Goal: Find specific page/section: Find specific page/section

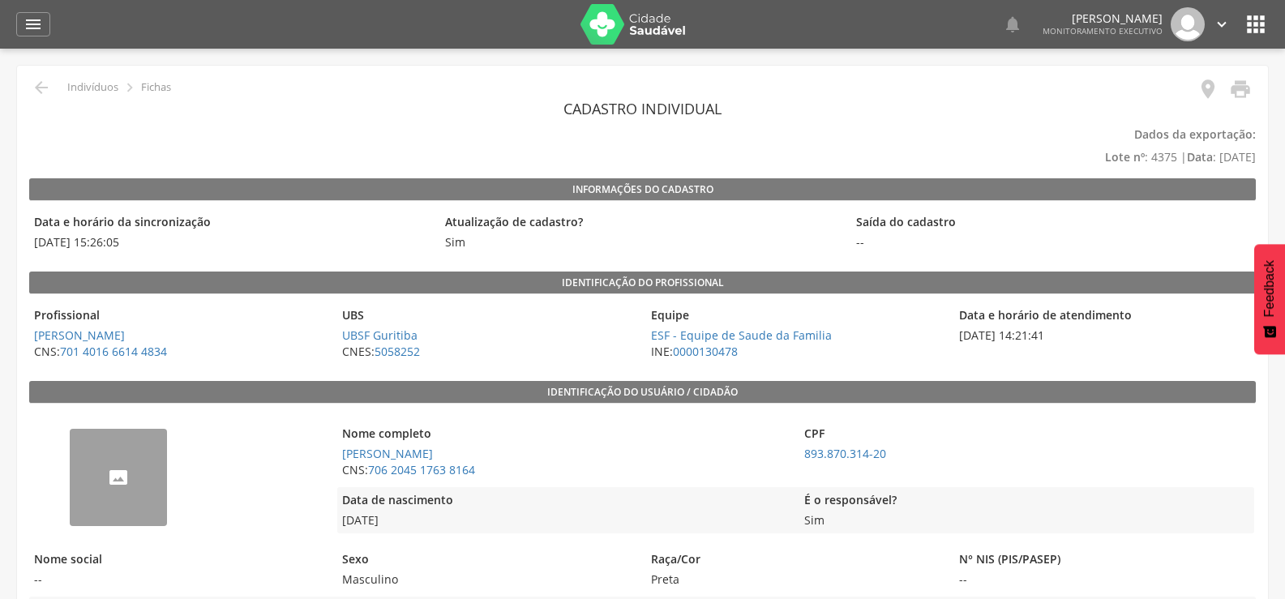
scroll to position [266, 0]
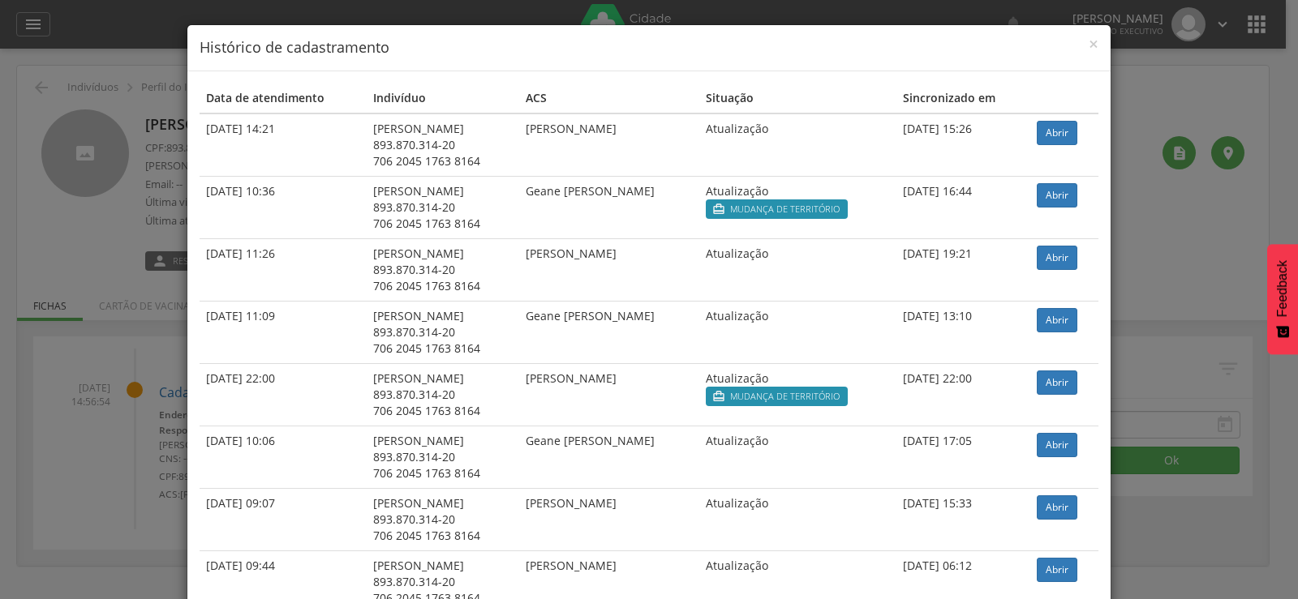
click at [96, 132] on div "× Histórico de cadastramento Data de atendimento Indivíduo ACS Situação Sincron…" at bounding box center [649, 299] width 1298 height 599
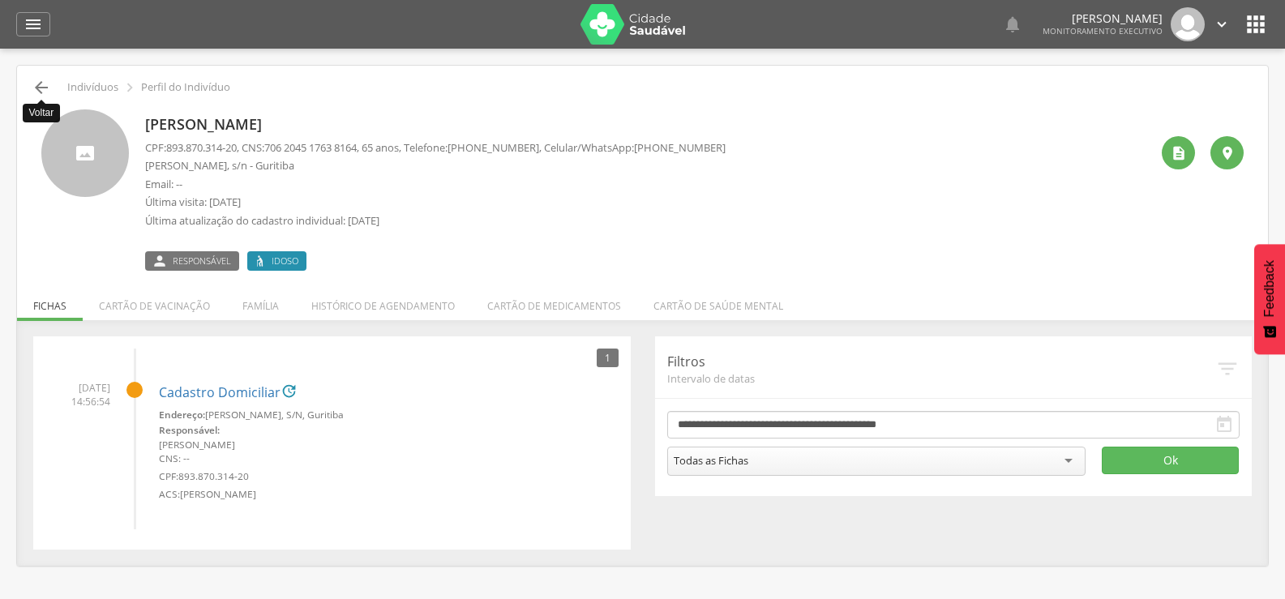
drag, startPoint x: 39, startPoint y: 88, endPoint x: 66, endPoint y: 93, distance: 28.0
click at [38, 89] on icon "" at bounding box center [41, 87] width 19 height 19
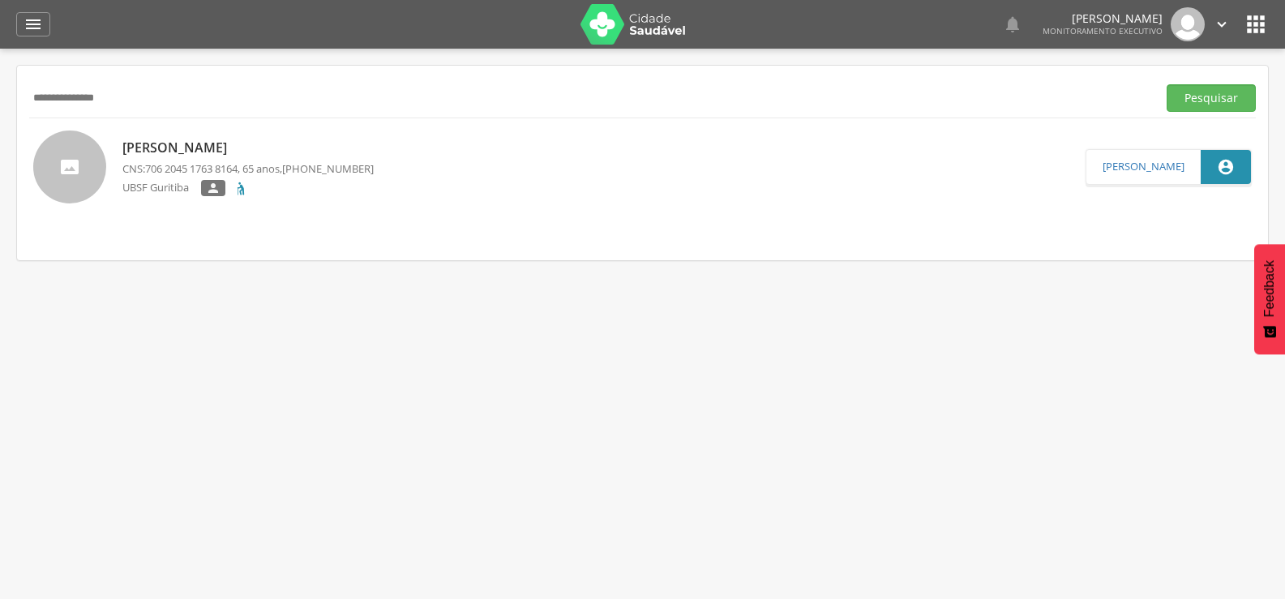
drag, startPoint x: 170, startPoint y: 96, endPoint x: 0, endPoint y: 76, distance: 171.4
click at [0, 76] on div " Supervisão  Distritos  Ubs Coordenador: - Queimadas / PB Intervalo de Tempo…" at bounding box center [642, 348] width 1285 height 599
type input "**********"
click at [1167, 84] on button "Pesquisar" at bounding box center [1211, 98] width 89 height 28
